Goal: Task Accomplishment & Management: Complete application form

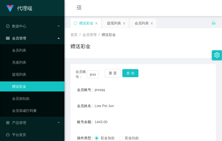
scroll to position [56, 0]
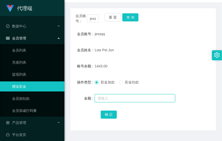
click at [96, 100] on input "text" at bounding box center [135, 98] width 81 height 8
type input "24"
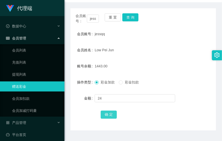
click at [101, 114] on button "确 定" at bounding box center [109, 115] width 16 height 8
click at [69, 8] on main "关闭左侧 关闭右侧 关闭其它 刷新页面 赠送彩金 提现列表 会员列表 首页 / 会员管理 / 赠送彩金 / 赠送彩金 会员账号： jessqq 重 置 查 询…" at bounding box center [143, 45] width 158 height 171
click at [131, 21] on div "会员账号： jessqq 重 置 查 询" at bounding box center [144, 18] width 146 height 11
click at [132, 19] on button "查 询" at bounding box center [130, 17] width 16 height 8
click at [159, 36] on div "jessqq" at bounding box center [137, 34] width 85 height 10
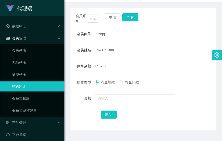
click at [89, 123] on div "会员账号： jessqq 重 置 查 询 会员账号 jessqq 会员姓名 Low Pei Jun 账号余额 1467.00 操作类型 彩金加款 彩金扣款 金…" at bounding box center [144, 69] width 146 height 122
click at [160, 35] on div "jessqq" at bounding box center [137, 34] width 85 height 10
click at [134, 20] on button "查 询" at bounding box center [130, 17] width 16 height 8
click at [166, 49] on div "Low Pei Jun" at bounding box center [137, 50] width 85 height 10
click at [178, 61] on div "账号余额 1467.00" at bounding box center [144, 66] width 146 height 10
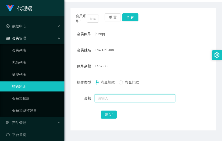
click at [118, 101] on input "text" at bounding box center [135, 98] width 81 height 8
type input "24"
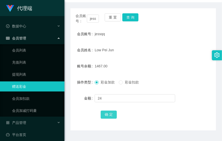
click at [109, 117] on button "确 定" at bounding box center [109, 115] width 16 height 8
click at [145, 52] on div "Low Pei Jun" at bounding box center [137, 50] width 85 height 10
click at [129, 14] on button "查 询" at bounding box center [130, 17] width 16 height 8
drag, startPoint x: 126, startPoint y: 46, endPoint x: 129, endPoint y: 37, distance: 9.5
click at [126, 46] on div "Low Pei Jun" at bounding box center [137, 50] width 85 height 10
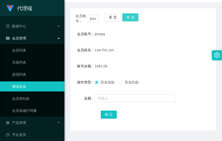
click at [135, 18] on button "查 询" at bounding box center [130, 17] width 16 height 8
click at [108, 103] on div at bounding box center [137, 98] width 85 height 10
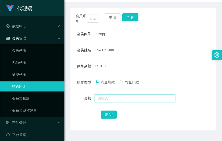
click at [109, 100] on input "text" at bounding box center [135, 98] width 81 height 8
type input "8"
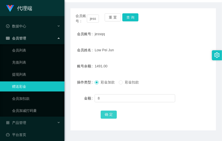
click at [113, 117] on button "确 定" at bounding box center [109, 115] width 16 height 8
click at [131, 17] on button "查 询" at bounding box center [130, 17] width 16 height 8
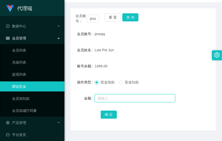
drag, startPoint x: 113, startPoint y: 98, endPoint x: 116, endPoint y: 97, distance: 3.4
click at [116, 97] on input "text" at bounding box center [135, 98] width 81 height 8
type input "8"
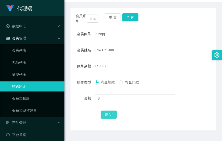
click at [110, 114] on button "确 定" at bounding box center [109, 115] width 16 height 8
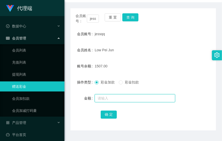
click at [132, 98] on input "text" at bounding box center [135, 98] width 81 height 8
type input "8"
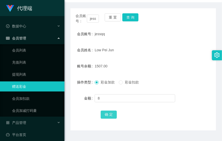
click at [112, 117] on button "确 定" at bounding box center [109, 115] width 16 height 8
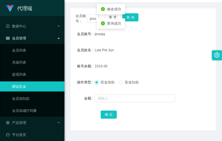
drag, startPoint x: 189, startPoint y: 51, endPoint x: 192, endPoint y: 51, distance: 2.8
click at [189, 51] on div "会员姓名 Low Pei Jun" at bounding box center [144, 50] width 146 height 10
drag, startPoint x: 174, startPoint y: 64, endPoint x: 166, endPoint y: 63, distance: 8.1
click at [174, 64] on div "1515.00" at bounding box center [137, 66] width 85 height 10
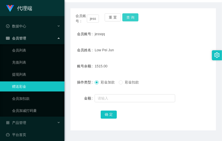
click at [129, 19] on button "查 询" at bounding box center [130, 17] width 16 height 8
click at [131, 16] on button "查 询" at bounding box center [130, 17] width 16 height 8
click at [128, 17] on button "查 询" at bounding box center [130, 17] width 16 height 8
drag, startPoint x: 173, startPoint y: 83, endPoint x: 185, endPoint y: 77, distance: 14.0
click at [173, 83] on div "彩金加款 彩金扣款" at bounding box center [137, 82] width 85 height 10
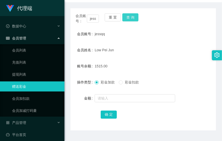
click at [129, 20] on button "查 询" at bounding box center [130, 17] width 16 height 8
click at [158, 60] on form "会员账号 jessqq 会员姓名 Low Pei Jun 账号余额 1515.00 操作类型 彩金加款 彩金扣款 金额 确 定" at bounding box center [144, 74] width 146 height 91
click at [135, 19] on button "查 询" at bounding box center [130, 17] width 16 height 8
click at [133, 19] on button "查 询" at bounding box center [130, 17] width 16 height 8
click at [209, 76] on form "会员账号 jessqq 会员姓名 Low Pei Jun 账号余额 1515.00 操作类型 彩金加款 彩金扣款 金额 确 定" at bounding box center [144, 74] width 146 height 91
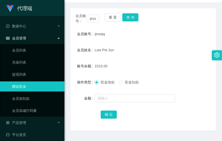
click at [156, 51] on div "Low Pei Jun" at bounding box center [137, 50] width 85 height 10
drag, startPoint x: 169, startPoint y: 31, endPoint x: 162, endPoint y: 30, distance: 6.7
click at [169, 32] on div "jessqq" at bounding box center [137, 34] width 85 height 10
click at [132, 17] on button "查 询" at bounding box center [130, 17] width 16 height 8
click at [128, 13] on div "会员账号： jessqq 重 置 查 询 会员账号 jessqq 会员姓名 Low Pei Jun 账号余额 1515.00 操作类型 彩金加款 彩金扣款 金…" at bounding box center [144, 69] width 146 height 122
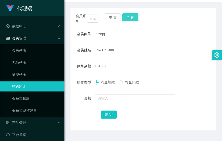
click at [129, 16] on button "查 询" at bounding box center [130, 17] width 16 height 8
click at [190, 41] on form "会员账号 jessqq 会员姓名 Low Pei Jun 账号余额 1515.00 操作类型 彩金加款 彩金扣款 金额 确 定" at bounding box center [144, 74] width 146 height 91
click at [129, 15] on button "查 询" at bounding box center [130, 17] width 16 height 8
click at [176, 63] on div "1515.00" at bounding box center [137, 66] width 85 height 10
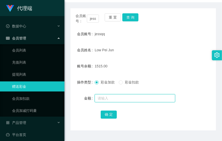
click at [111, 99] on input "text" at bounding box center [135, 98] width 81 height 8
type input "16"
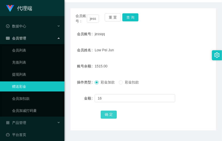
click at [106, 114] on button "确 定" at bounding box center [109, 115] width 16 height 8
drag, startPoint x: 180, startPoint y: 74, endPoint x: 216, endPoint y: 61, distance: 38.4
click at [180, 74] on form "会员账号 jessqq 会员姓名 Low Pei Jun 账号余额 1531.00 操作类型 彩金加款 彩金扣款 金额 确 定" at bounding box center [144, 74] width 146 height 91
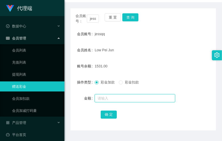
click at [151, 101] on input "text" at bounding box center [135, 98] width 81 height 8
type input "16"
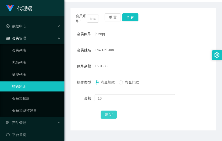
click at [109, 115] on button "确 定" at bounding box center [109, 115] width 16 height 8
click at [195, 52] on div "会员姓名 Low Pei Jun" at bounding box center [144, 50] width 146 height 10
drag, startPoint x: 204, startPoint y: 59, endPoint x: 220, endPoint y: 57, distance: 15.5
click at [204, 59] on form "会员账号 jessqq 会员姓名 Low Pei Jun 账号余额 1547.00 操作类型 彩金加款 彩金扣款 金额 确 定" at bounding box center [144, 74] width 146 height 91
click at [179, 55] on form "会员账号 jessqq 会员姓名 Low Pei Jun 账号余额 1547.00 操作类型 彩金加款 彩金扣款 金额 确 定" at bounding box center [144, 74] width 146 height 91
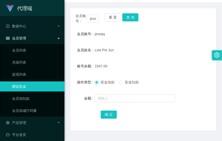
drag, startPoint x: 132, startPoint y: 64, endPoint x: 121, endPoint y: 66, distance: 11.7
click at [132, 64] on div "1547.00" at bounding box center [137, 66] width 85 height 10
drag, startPoint x: 131, startPoint y: 15, endPoint x: 144, endPoint y: 42, distance: 29.7
click at [131, 15] on button "查 询" at bounding box center [130, 17] width 16 height 8
click at [158, 58] on form "会员账号 jessqq 会员姓名 Low Pei Jun 账号余额 1547.00 操作类型 彩金加款 彩金扣款 金额 确 定" at bounding box center [144, 74] width 146 height 91
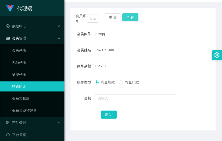
click at [128, 15] on button "查 询" at bounding box center [130, 17] width 16 height 8
click at [165, 61] on div "1547.00" at bounding box center [137, 66] width 85 height 10
click at [195, 48] on div "会员姓名 Low Pei Jun" at bounding box center [144, 50] width 146 height 10
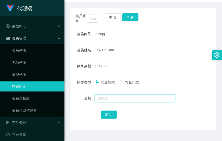
click at [142, 99] on input "text" at bounding box center [135, 98] width 81 height 8
type input "8"
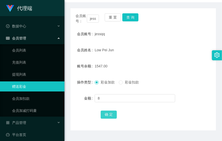
click at [109, 116] on button "确 定" at bounding box center [109, 115] width 16 height 8
drag, startPoint x: 153, startPoint y: 61, endPoint x: 158, endPoint y: 54, distance: 8.9
click at [156, 61] on div "1555.00" at bounding box center [137, 66] width 85 height 10
click at [135, 19] on button "查 询" at bounding box center [130, 17] width 16 height 8
click at [170, 52] on div "Low Pei Jun" at bounding box center [137, 50] width 85 height 10
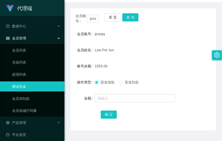
click at [169, 55] on form "会员账号 jessqq 会员姓名 Low Pei Jun 账号余额 1555.00 操作类型 彩金加款 彩金扣款 金额 确 定" at bounding box center [144, 74] width 146 height 91
drag, startPoint x: 187, startPoint y: 64, endPoint x: 205, endPoint y: 66, distance: 18.0
click at [187, 64] on div "账号余额 1555.00" at bounding box center [144, 66] width 146 height 10
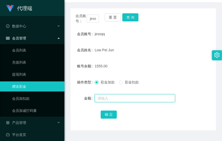
click at [105, 96] on input "text" at bounding box center [135, 98] width 81 height 8
type input "16"
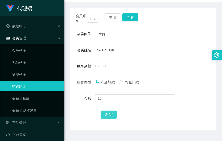
click at [109, 119] on button "确 定" at bounding box center [109, 115] width 16 height 8
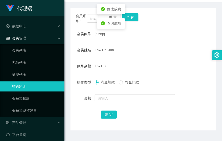
click at [147, 65] on div "1571.00" at bounding box center [137, 66] width 85 height 10
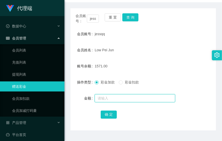
click at [137, 100] on input "text" at bounding box center [135, 98] width 81 height 8
type input "8"
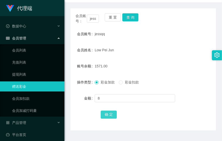
click at [108, 115] on button "确 定" at bounding box center [109, 115] width 16 height 8
click at [189, 55] on form "会员账号 jessqq 会员姓名 Low Pei Jun 账号余额 1579.00 操作类型 彩金加款 彩金扣款 金额 确 定" at bounding box center [144, 74] width 146 height 91
click at [193, 52] on div "会员姓名 Low Pei Jun" at bounding box center [144, 50] width 146 height 10
click at [134, 16] on button "查 询" at bounding box center [130, 17] width 16 height 8
click at [177, 42] on form "会员账号 jessqq 会员姓名 Low Pei Jun 账号余额 1579.00 操作类型 彩金加款 彩金扣款 金额 确 定" at bounding box center [144, 74] width 146 height 91
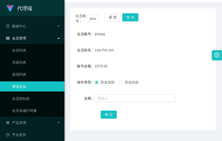
click at [149, 53] on div "Low Pei Jun" at bounding box center [137, 50] width 85 height 10
click at [128, 20] on button "查 询" at bounding box center [130, 17] width 16 height 8
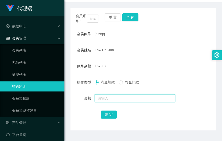
click at [109, 98] on input "text" at bounding box center [135, 98] width 81 height 8
type input "16"
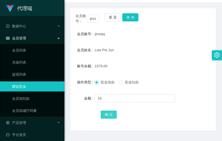
click at [108, 117] on button "确 定" at bounding box center [109, 115] width 16 height 8
click at [155, 60] on form "会员账号 jessqq 会员姓名 Low Pei Jun 账号余额 1595.00 操作类型 彩金加款 彩金扣款 金额 确 定" at bounding box center [144, 74] width 146 height 91
click at [130, 21] on div "会员账号： jessqq 重 置 查 询" at bounding box center [144, 18] width 146 height 11
click at [132, 18] on button "查 询" at bounding box center [130, 17] width 16 height 8
click at [150, 51] on div "Low Pei Jun" at bounding box center [137, 50] width 85 height 10
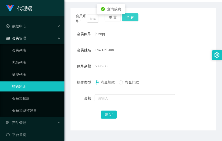
click at [132, 17] on button "查 询" at bounding box center [130, 17] width 16 height 8
click at [154, 45] on div "Low Pei Jun" at bounding box center [137, 50] width 85 height 10
click at [182, 54] on div "会员姓名 Low Pei Jun" at bounding box center [144, 50] width 146 height 10
click at [115, 94] on div at bounding box center [137, 98] width 85 height 10
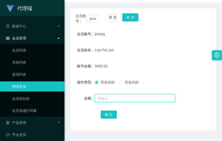
click at [114, 100] on input "text" at bounding box center [135, 98] width 81 height 8
type input "8"
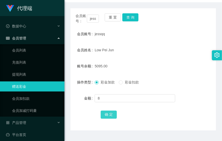
click at [107, 115] on button "确 定" at bounding box center [109, 115] width 16 height 8
click at [163, 67] on div "8603.00" at bounding box center [137, 66] width 85 height 10
click at [130, 19] on button "查 询" at bounding box center [130, 17] width 16 height 8
click at [175, 59] on form "会员账号 jessqq 会员姓名 Low Pei Jun 账号余额 8603.00 操作类型 彩金加款 彩金扣款 金额 确 定" at bounding box center [144, 74] width 146 height 91
drag, startPoint x: 128, startPoint y: 17, endPoint x: 134, endPoint y: 30, distance: 13.7
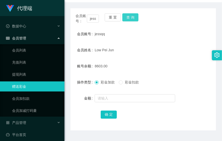
click at [128, 17] on button "查 询" at bounding box center [130, 17] width 16 height 8
click at [180, 83] on div "操作类型 彩金加款 彩金扣款" at bounding box center [144, 82] width 146 height 10
click at [129, 13] on button "查 询" at bounding box center [130, 17] width 16 height 8
click at [188, 65] on div "账号余额 8603.00" at bounding box center [144, 66] width 146 height 10
click at [174, 60] on form "会员账号 jessqq 会员姓名 Low Pei Jun 账号余额 8603.00 操作类型 彩金加款 彩金扣款 金额 确 定" at bounding box center [144, 74] width 146 height 91
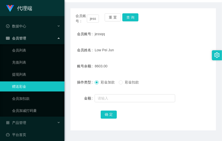
drag, startPoint x: 185, startPoint y: 64, endPoint x: 189, endPoint y: 63, distance: 4.3
click at [185, 64] on div "账号余额 8603.00" at bounding box center [144, 66] width 146 height 10
click at [128, 18] on button "查 询" at bounding box center [130, 17] width 16 height 8
click at [194, 98] on div "金额" at bounding box center [144, 98] width 146 height 10
click at [135, 18] on button "查 询" at bounding box center [130, 17] width 16 height 8
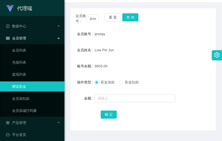
click at [183, 43] on form "会员账号 jessqq 会员姓名 Low Pei Jun 账号余额 8603.00 操作类型 彩金加款 彩金扣款 金额 确 定" at bounding box center [144, 74] width 146 height 91
click at [190, 67] on div "账号余额 8603.00" at bounding box center [144, 66] width 146 height 10
drag, startPoint x: 173, startPoint y: 69, endPoint x: 163, endPoint y: 70, distance: 9.3
click at [173, 69] on div "8603.00" at bounding box center [137, 66] width 85 height 10
click at [126, 17] on button "查 询" at bounding box center [130, 17] width 16 height 8
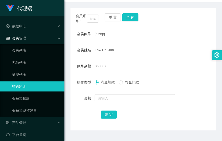
drag, startPoint x: 162, startPoint y: 49, endPoint x: 161, endPoint y: 46, distance: 4.0
click at [162, 49] on div "Low Pei Jun" at bounding box center [137, 50] width 85 height 10
click at [129, 16] on button "查 询" at bounding box center [130, 17] width 16 height 8
click at [160, 52] on div "Low Pei Jun" at bounding box center [137, 50] width 85 height 10
click at [131, 19] on button "查 询" at bounding box center [130, 17] width 16 height 8
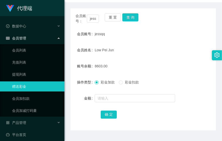
drag, startPoint x: 168, startPoint y: 59, endPoint x: 134, endPoint y: 57, distance: 33.5
click at [168, 59] on form "会员账号 jessqq 会员姓名 Low Pei Jun 账号余额 8603.00 操作类型 彩金加款 彩金扣款 金额 确 定" at bounding box center [144, 74] width 146 height 91
click at [132, 13] on button "查 询" at bounding box center [130, 17] width 16 height 8
click at [155, 64] on div "8603.00" at bounding box center [137, 66] width 85 height 10
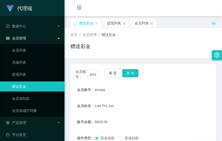
click at [138, 50] on div "赠送彩金" at bounding box center [144, 49] width 146 height 12
click at [151, 101] on div "Low Pei Jun" at bounding box center [137, 106] width 85 height 10
click at [132, 76] on button "查 询" at bounding box center [130, 73] width 16 height 8
click at [192, 66] on div "会员账号： jessqq 重 置 查 询 会员账号 jessqq 会员姓名 Low Pei Jun 账号余额 8603.00 操作类型 彩金加款 彩金扣款 金…" at bounding box center [144, 125] width 146 height 122
drag, startPoint x: 182, startPoint y: 93, endPoint x: 192, endPoint y: 89, distance: 10.3
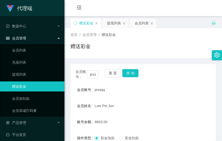
click at [185, 93] on div "会员账号 jessqq" at bounding box center [144, 90] width 146 height 10
drag, startPoint x: 190, startPoint y: 66, endPoint x: 181, endPoint y: 66, distance: 8.6
click at [190, 66] on div "会员账号： jessqq 重 置 查 询 会员账号 jessqq 会员姓名 Low Pei Jun 账号余额 8603.00 操作类型 彩金加款 彩金扣款 金…" at bounding box center [144, 125] width 146 height 122
click at [135, 73] on button "查 询" at bounding box center [130, 73] width 16 height 8
click at [159, 53] on div "赠送彩金" at bounding box center [144, 49] width 146 height 12
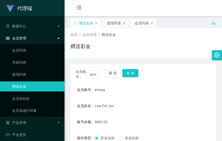
click at [214, 107] on main "关闭左侧 关闭右侧 关闭其它 刷新页面 赠送彩金 提现列表 会员列表 首页 / 会员管理 / 赠送彩金 / 赠送彩金 会员账号： jessqq 重 置 查 询…" at bounding box center [143, 101] width 158 height 171
drag, startPoint x: 159, startPoint y: 55, endPoint x: 161, endPoint y: 47, distance: 7.5
click at [159, 55] on div "首页 / 会员管理 / 赠送彩金 / 赠送彩金" at bounding box center [143, 43] width 158 height 30
click at [178, 63] on div "会员账号： jessqq 重 置 查 询 会员账号 jessqq 会员姓名 Low Pei Jun 账号余额 8603.00 操作类型 彩金加款 彩金扣款 金…" at bounding box center [144, 122] width 146 height 128
click at [188, 43] on div "赠送彩金" at bounding box center [144, 49] width 146 height 12
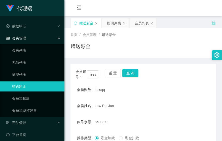
click at [164, 46] on div "赠送彩金" at bounding box center [144, 49] width 146 height 12
click at [135, 71] on button "查 询" at bounding box center [130, 73] width 16 height 8
click at [149, 45] on div "赠送彩金" at bounding box center [144, 49] width 146 height 12
click at [128, 70] on button "查 询" at bounding box center [130, 73] width 16 height 8
click at [134, 73] on button "查 询" at bounding box center [130, 73] width 16 height 8
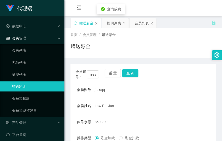
click at [98, 105] on span "Low Pei Jun" at bounding box center [104, 106] width 19 height 4
drag, startPoint x: 94, startPoint y: 107, endPoint x: 109, endPoint y: 107, distance: 14.6
click at [109, 107] on span "Low Pei Jun" at bounding box center [104, 106] width 19 height 4
drag, startPoint x: 109, startPoint y: 107, endPoint x: 130, endPoint y: 108, distance: 21.4
click at [130, 108] on div "Low Pei Jun" at bounding box center [137, 106] width 85 height 10
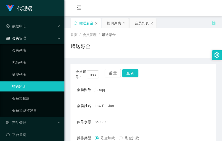
click at [169, 44] on div "赠送彩金" at bounding box center [144, 49] width 146 height 12
click at [140, 25] on div "会员列表" at bounding box center [142, 23] width 14 height 10
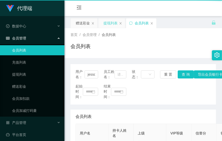
click at [113, 27] on div "提现列表" at bounding box center [111, 23] width 14 height 10
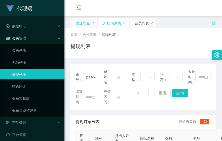
click at [87, 25] on div "赠送彩金" at bounding box center [83, 23] width 14 height 10
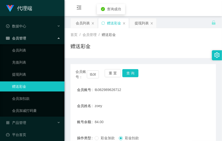
scroll to position [56, 0]
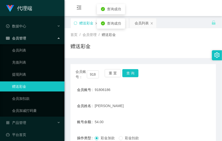
scroll to position [56, 0]
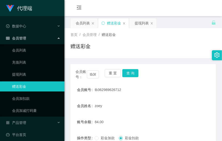
scroll to position [56, 0]
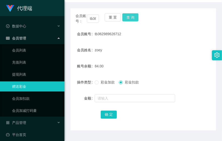
drag, startPoint x: 0, startPoint y: 0, endPoint x: 135, endPoint y: 16, distance: 136.2
click at [135, 16] on button "查 询" at bounding box center [130, 17] width 16 height 8
click at [113, 42] on form "会员账号 tb362989626712 会员姓名 zoey 账号余额 84.00 操作类型 彩金加款 彩金扣款 金额 确 定" at bounding box center [144, 74] width 146 height 91
click at [128, 18] on button "查 询" at bounding box center [130, 17] width 16 height 8
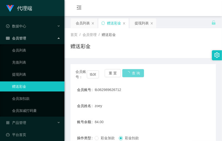
scroll to position [56, 0]
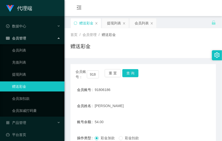
click at [130, 69] on button "查 询" at bounding box center [130, 73] width 16 height 8
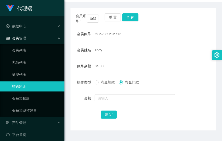
click at [131, 13] on div "会员账号： tb362989626712 重 置 查 询 会员账号 tb362989626712 会员姓名 zoey 账号余额 84.00 操作类型 彩金加款…" at bounding box center [144, 69] width 146 height 122
click at [130, 20] on button "查 询" at bounding box center [130, 17] width 16 height 8
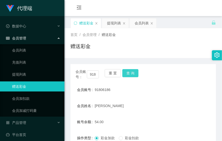
scroll to position [56, 0]
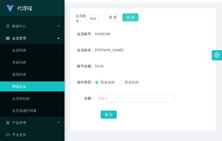
click at [132, 17] on button "查 询" at bounding box center [130, 17] width 16 height 8
